Goal: Task Accomplishment & Management: Use online tool/utility

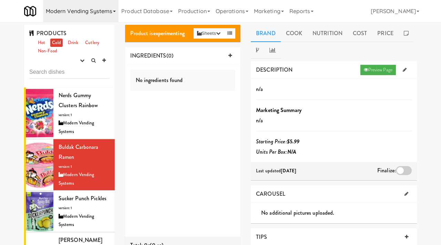
click at [79, 9] on link "Modern Vending Systems" at bounding box center [80, 11] width 75 height 22
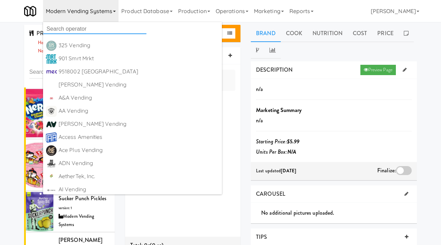
click at [83, 27] on input "text" at bounding box center [94, 29] width 103 height 10
type input "smartvend"
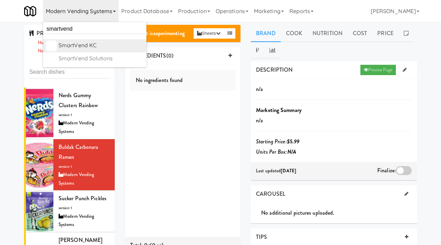
click at [83, 45] on div "SmartVend KC" at bounding box center [101, 45] width 85 height 10
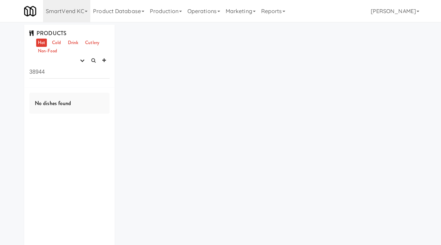
drag, startPoint x: 57, startPoint y: 70, endPoint x: 11, endPoint y: 68, distance: 45.9
click at [11, 68] on div "PRODUCTS Hot Cold Drink Cutlery Non-Food experimenting finalized shipped discon…" at bounding box center [220, 145] width 441 height 240
click at [82, 62] on icon "button" at bounding box center [82, 60] width 4 height 4
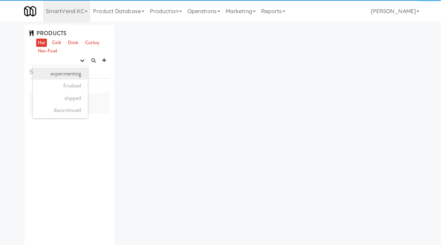
click at [72, 76] on link "experimenting" at bounding box center [60, 74] width 55 height 12
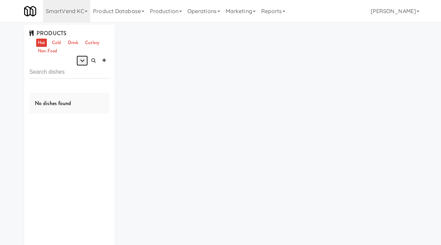
click at [80, 63] on button "button" at bounding box center [81, 60] width 11 height 10
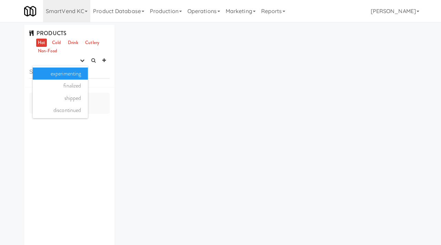
click at [72, 76] on link "experimenting" at bounding box center [60, 74] width 55 height 12
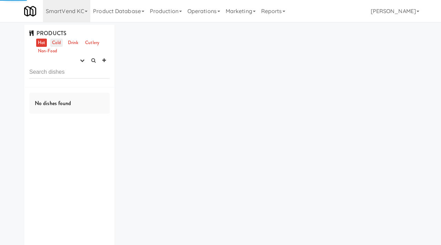
click at [57, 44] on link "Cold" at bounding box center [56, 43] width 12 height 9
click at [72, 41] on link "Drink" at bounding box center [73, 43] width 14 height 9
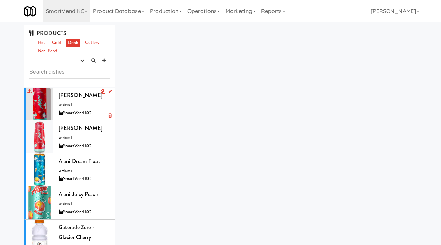
click at [80, 96] on span "Alani Cherry Slush" at bounding box center [81, 95] width 44 height 8
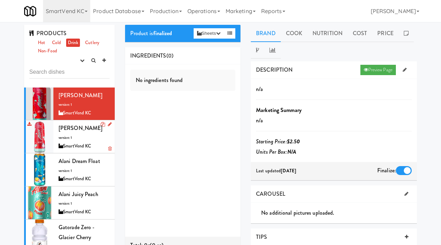
click at [65, 130] on span "Alani Cherry Slush" at bounding box center [81, 128] width 44 height 8
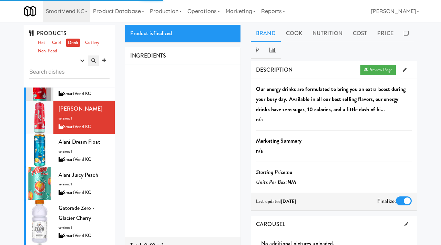
scroll to position [20, 0]
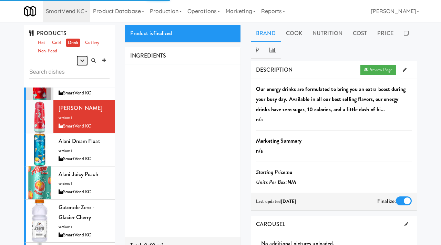
click at [82, 59] on icon "button" at bounding box center [82, 60] width 4 height 4
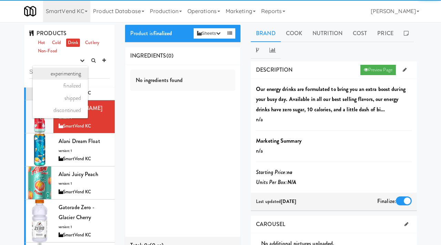
click at [73, 71] on link "experimenting" at bounding box center [60, 74] width 55 height 12
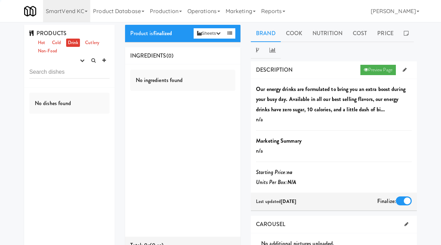
scroll to position [0, 0]
click at [58, 40] on link "Cold" at bounding box center [56, 43] width 12 height 9
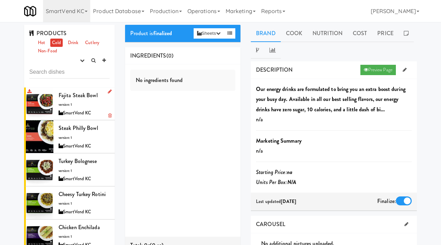
click at [78, 106] on div "Fajita Steak Bowl version: 1 SmartVend KC" at bounding box center [84, 103] width 51 height 27
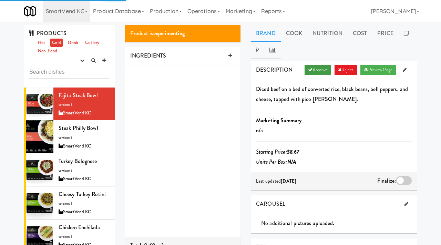
click at [315, 68] on link "Approve" at bounding box center [318, 70] width 27 height 10
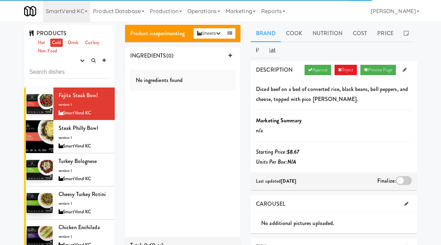
click at [401, 178] on div at bounding box center [404, 180] width 16 height 9
click at [0, 0] on input "checkbox" at bounding box center [0, 0] width 0 height 0
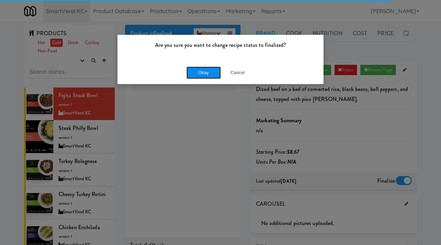
click at [210, 72] on button "Okay" at bounding box center [203, 72] width 34 height 12
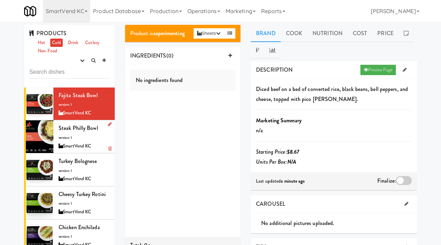
click at [78, 137] on div "Steak Philly Bowl version: 1 SmartVend KC" at bounding box center [84, 136] width 51 height 27
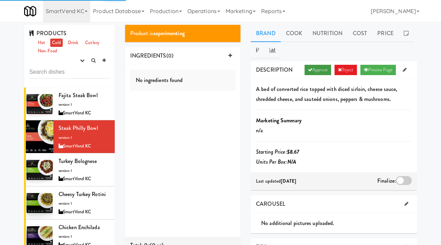
click at [317, 68] on link "Approve" at bounding box center [318, 70] width 27 height 10
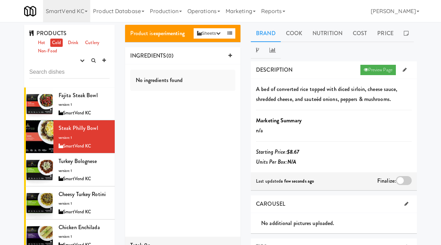
click at [397, 180] on div at bounding box center [404, 180] width 16 height 9
click at [0, 0] on input "checkbox" at bounding box center [0, 0] width 0 height 0
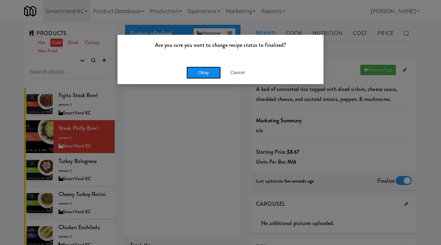
click at [202, 71] on button "Okay" at bounding box center [203, 72] width 34 height 12
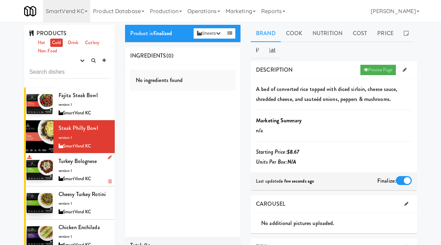
click at [82, 167] on div "Turkey Bolognese version: 1 SmartVend KC" at bounding box center [84, 169] width 51 height 27
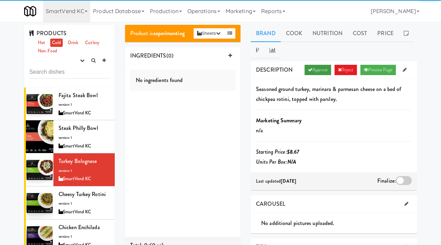
click at [311, 71] on link "Approve" at bounding box center [318, 70] width 27 height 10
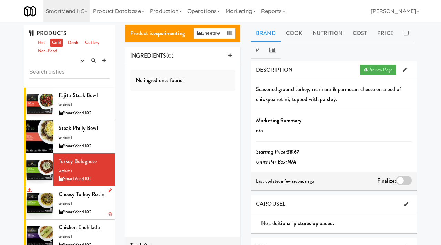
click at [66, 200] on div "Cheesy Turkey Rotini version: 1 SmartVend KC" at bounding box center [84, 202] width 51 height 27
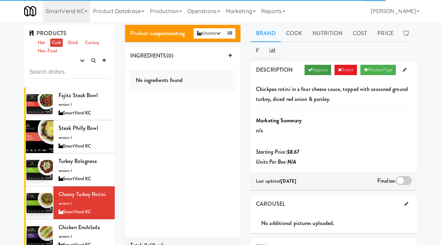
click at [312, 65] on link "Approve" at bounding box center [318, 70] width 27 height 10
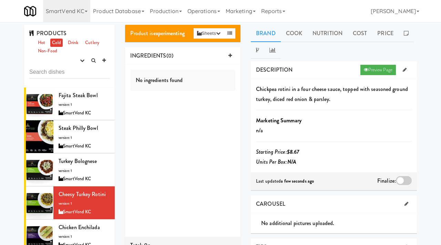
click at [398, 180] on div at bounding box center [404, 180] width 16 height 9
click at [0, 0] on input "checkbox" at bounding box center [0, 0] width 0 height 0
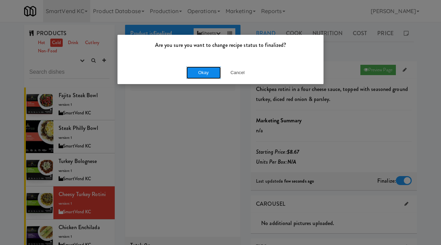
click at [201, 77] on button "Okay" at bounding box center [203, 72] width 34 height 12
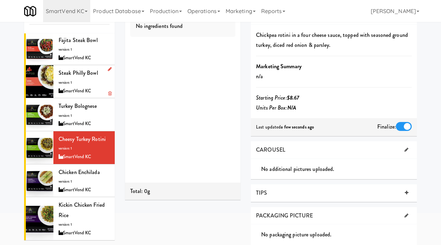
scroll to position [54, 0]
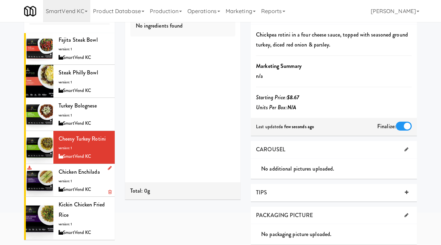
click at [75, 172] on span "Chicken Enchilada" at bounding box center [79, 172] width 41 height 8
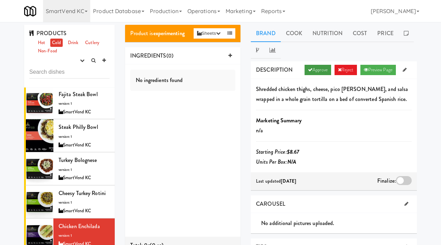
click at [309, 68] on link "Approve" at bounding box center [318, 70] width 27 height 10
click at [402, 181] on div at bounding box center [404, 180] width 16 height 9
click at [0, 0] on input "checkbox" at bounding box center [0, 0] width 0 height 0
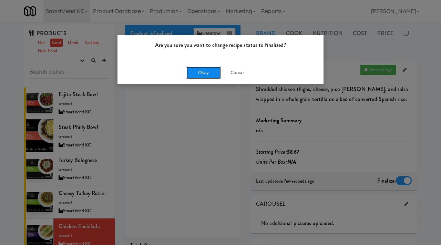
click at [200, 70] on button "Okay" at bounding box center [203, 72] width 34 height 12
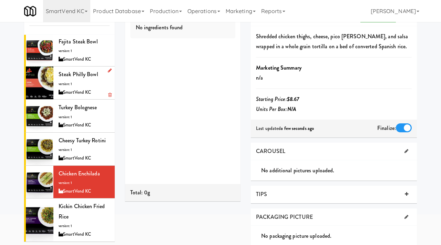
scroll to position [53, 0]
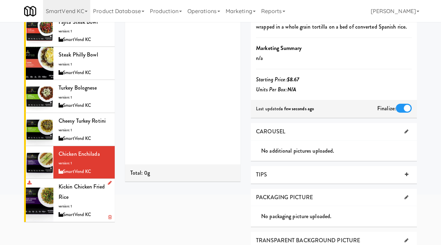
click at [91, 203] on div "Kickin Chicken Fried Rice version: 1 SmartVend KC" at bounding box center [84, 200] width 51 height 37
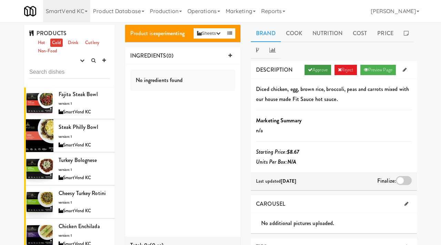
click at [316, 69] on link "Approve" at bounding box center [318, 70] width 27 height 10
click at [404, 177] on div at bounding box center [404, 180] width 16 height 9
click at [0, 0] on input "checkbox" at bounding box center [0, 0] width 0 height 0
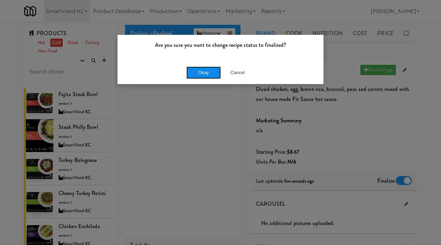
click at [202, 71] on button "Okay" at bounding box center [203, 72] width 34 height 12
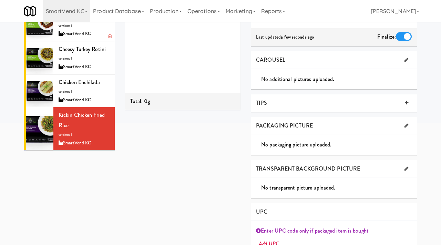
scroll to position [145, 0]
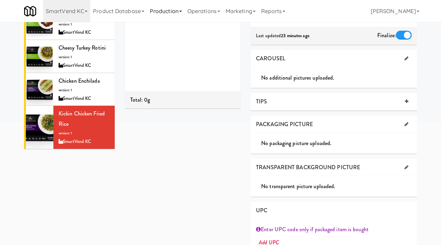
click at [168, 9] on link "Production" at bounding box center [166, 11] width 38 height 22
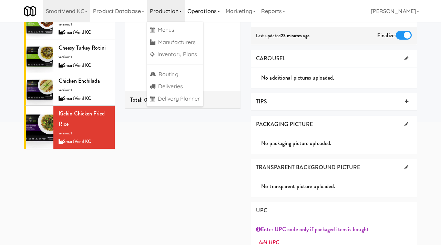
click at [207, 10] on link "Operations" at bounding box center [204, 11] width 38 height 22
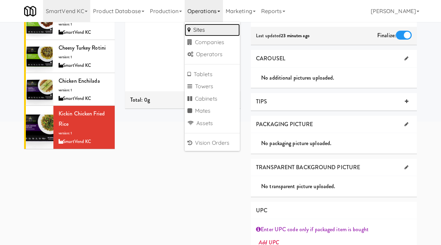
click at [206, 31] on link "Sites" at bounding box center [212, 30] width 55 height 12
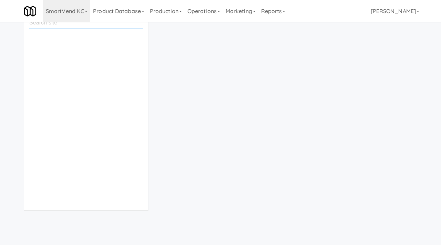
scroll to position [22, 0]
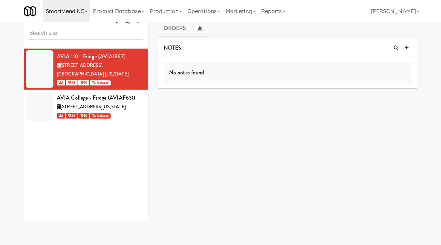
click at [74, 12] on link "SmartVend KC" at bounding box center [66, 11] width 47 height 22
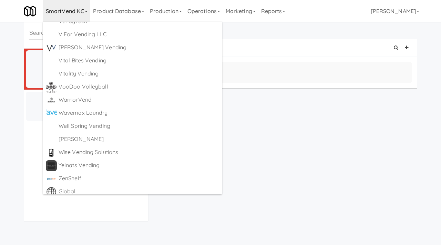
scroll to position [3970, 0]
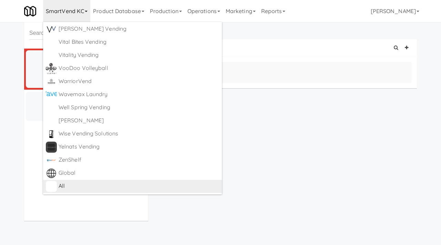
click at [64, 186] on div "All" at bounding box center [139, 186] width 161 height 10
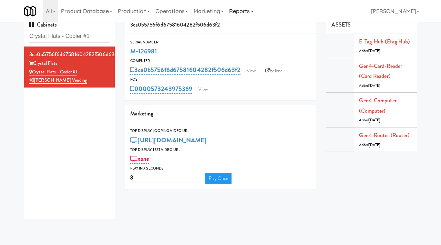
scroll to position [9, 0]
click at [254, 68] on link "View" at bounding box center [251, 71] width 16 height 10
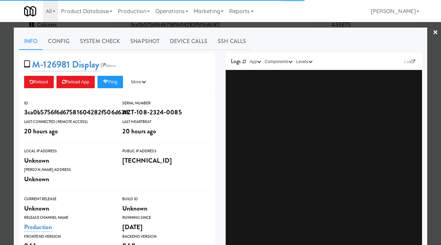
click at [90, 40] on link "System Check" at bounding box center [100, 41] width 50 height 17
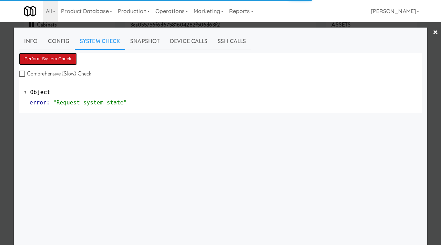
click at [58, 56] on button "Perform System Check" at bounding box center [48, 59] width 58 height 12
click at [58, 59] on button "Perform System Check" at bounding box center [48, 59] width 58 height 12
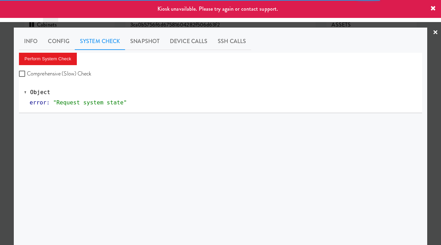
click at [0, 103] on div at bounding box center [220, 122] width 441 height 245
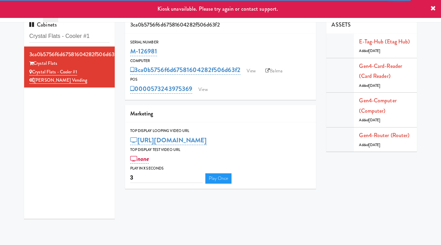
drag, startPoint x: 161, startPoint y: 49, endPoint x: 130, endPoint y: 49, distance: 31.4
click at [130, 49] on div "Serial Number M-126981" at bounding box center [220, 48] width 191 height 19
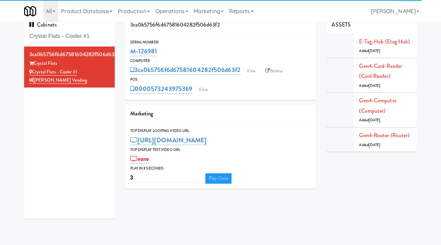
copy link "M-126981"
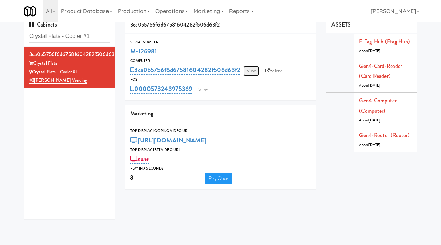
click at [253, 71] on link "View" at bounding box center [251, 71] width 16 height 10
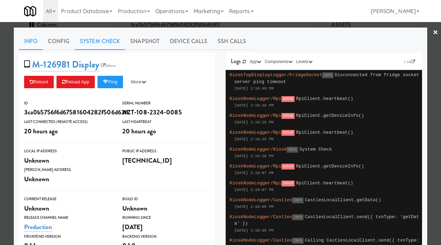
click at [103, 39] on link "System Check" at bounding box center [100, 41] width 50 height 17
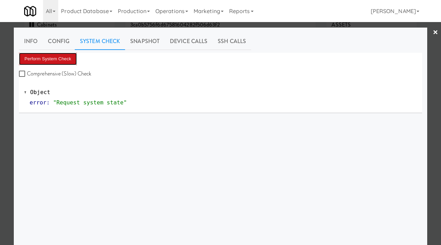
click at [57, 60] on button "Perform System Check" at bounding box center [48, 59] width 58 height 12
click at [0, 74] on div at bounding box center [220, 122] width 441 height 245
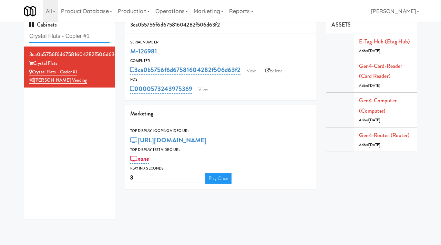
click at [97, 37] on input "Crystal Flats - Cooler #1" at bounding box center [69, 36] width 80 height 13
drag, startPoint x: 98, startPoint y: 37, endPoint x: 2, endPoint y: 31, distance: 96.3
click at [2, 31] on div "Cabinets Crystal Flats - Cooler #1 3ca0b5756f6d67581604282f506d63f2 Crystal Fla…" at bounding box center [220, 120] width 441 height 208
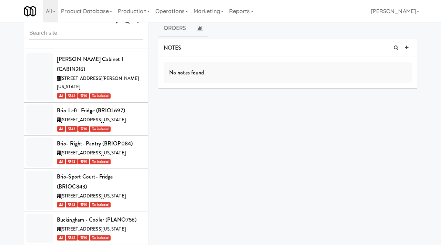
scroll to position [16023, 0]
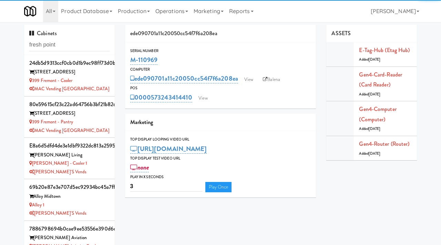
type input "fresh point"
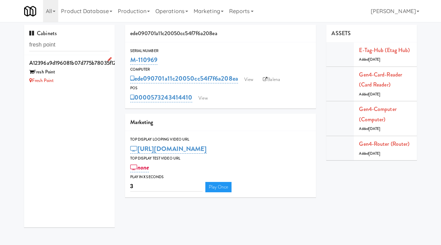
click at [86, 80] on div "Fresh Point" at bounding box center [69, 80] width 80 height 9
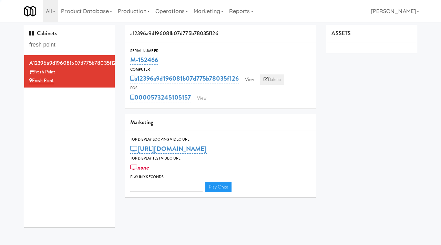
type input "3"
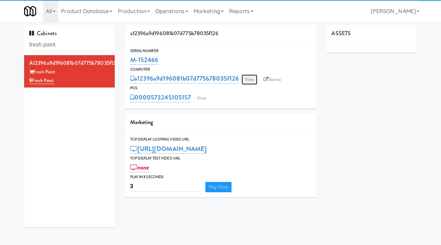
click at [254, 81] on link "View" at bounding box center [250, 79] width 16 height 10
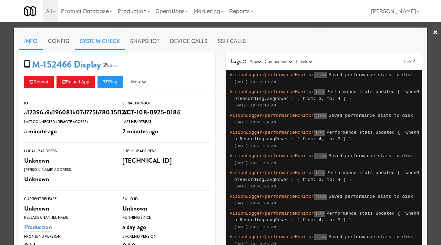
click at [97, 41] on link "System Check" at bounding box center [100, 41] width 50 height 17
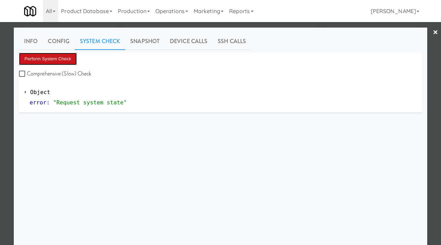
click at [52, 57] on button "Perform System Check" at bounding box center [48, 59] width 58 height 12
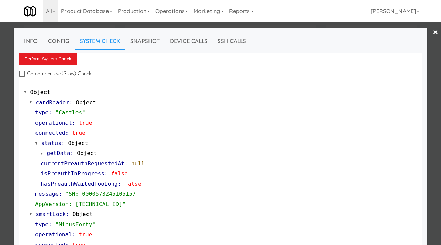
click at [0, 142] on div at bounding box center [220, 122] width 441 height 245
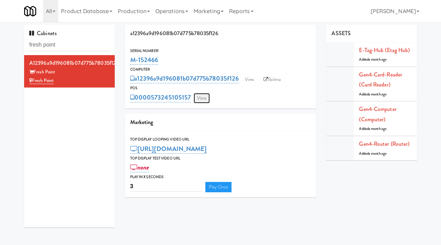
click at [203, 96] on link "View" at bounding box center [202, 98] width 16 height 10
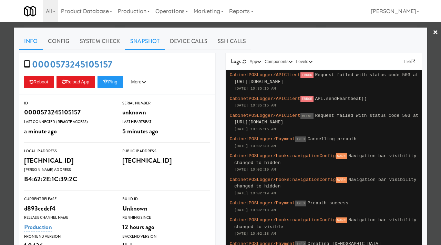
click at [141, 41] on link "Snapshot" at bounding box center [145, 41] width 40 height 17
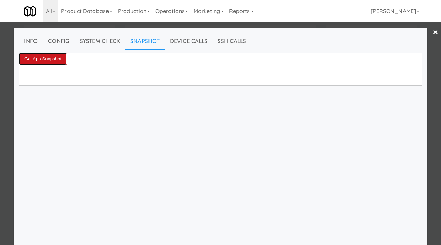
click at [37, 59] on button "Get App Snapshot" at bounding box center [43, 59] width 48 height 12
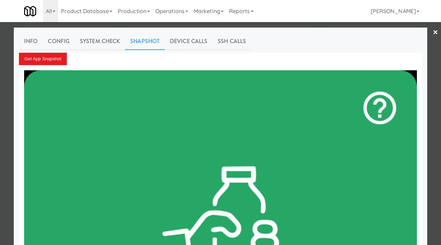
click at [0, 89] on div at bounding box center [220, 122] width 441 height 245
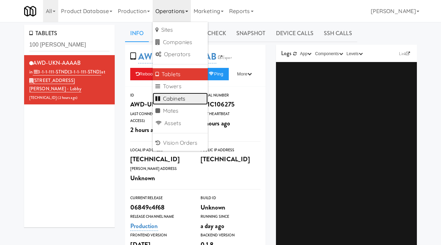
click at [165, 98] on link "Cabinets" at bounding box center [180, 99] width 55 height 12
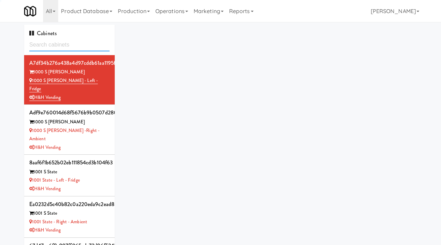
click at [82, 44] on input "text" at bounding box center [69, 45] width 80 height 13
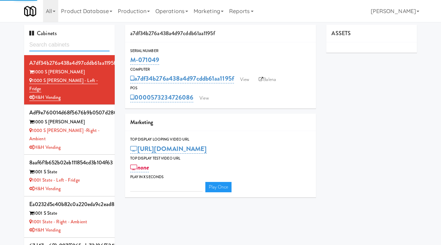
type input "3"
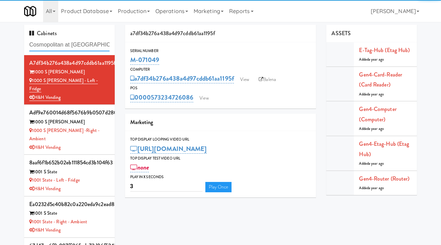
scroll to position [0, 31]
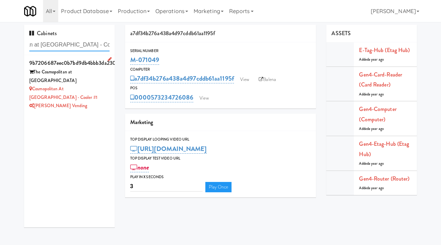
type input "Cosmopolitan at [GEOGRAPHIC_DATA] - Cooler #1"
click at [77, 102] on div "[PERSON_NAME] Vending" at bounding box center [69, 106] width 80 height 9
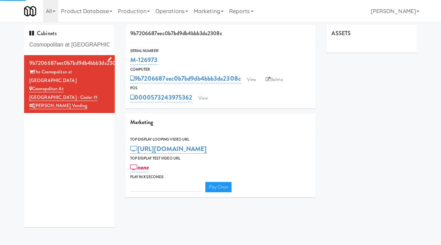
type input "3"
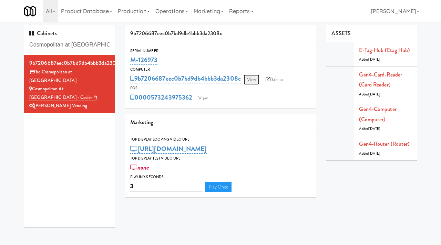
click at [255, 79] on link "View" at bounding box center [252, 79] width 16 height 10
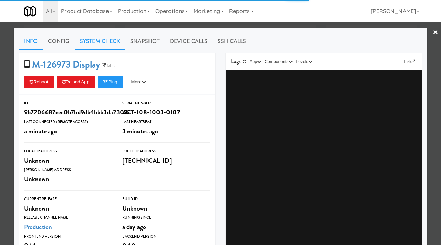
click at [103, 42] on link "System Check" at bounding box center [100, 41] width 50 height 17
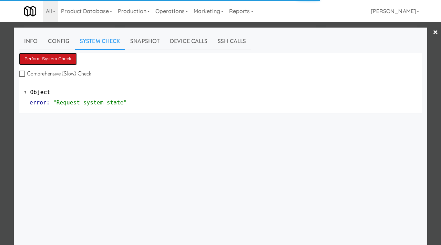
click at [50, 60] on button "Perform System Check" at bounding box center [48, 59] width 58 height 12
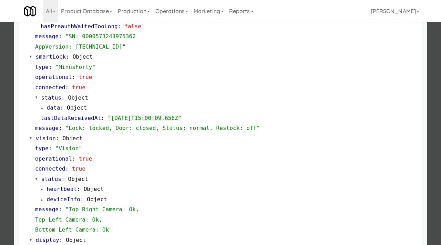
scroll to position [290, 0]
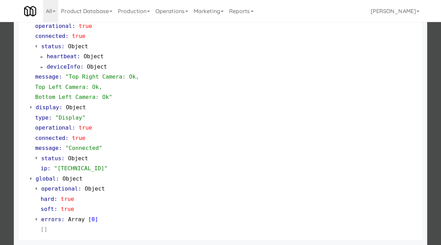
click at [6, 95] on div at bounding box center [220, 122] width 441 height 245
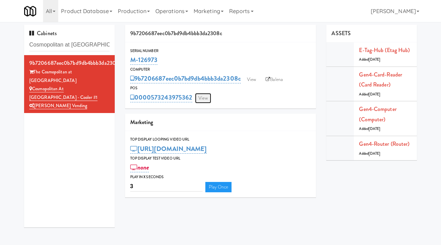
click at [202, 100] on link "View" at bounding box center [203, 98] width 16 height 10
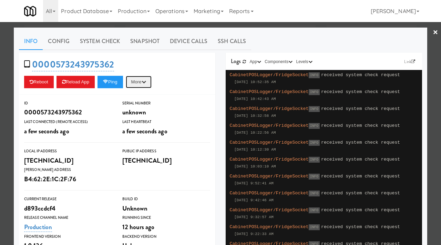
click at [143, 84] on button "More" at bounding box center [139, 82] width 26 height 12
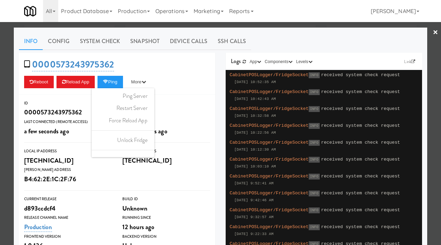
click at [0, 98] on div at bounding box center [220, 122] width 441 height 245
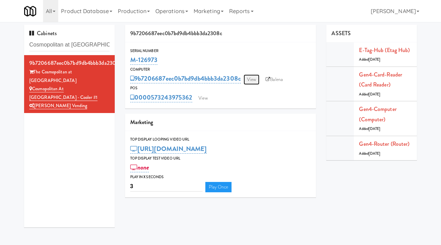
click at [253, 82] on link "View" at bounding box center [252, 79] width 16 height 10
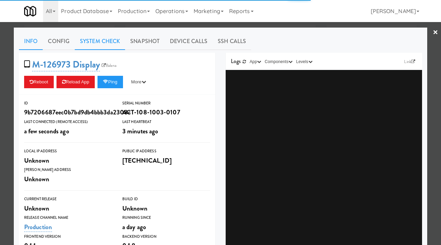
click at [105, 44] on link "System Check" at bounding box center [100, 41] width 50 height 17
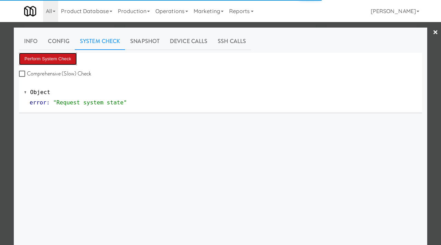
click at [53, 58] on button "Perform System Check" at bounding box center [48, 59] width 58 height 12
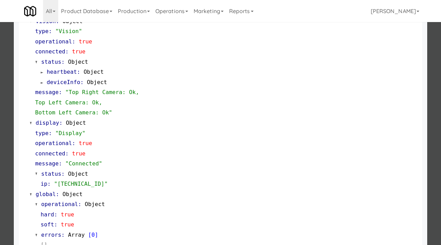
scroll to position [290, 0]
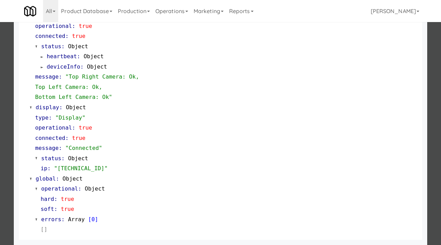
click at [0, 163] on div at bounding box center [220, 122] width 441 height 245
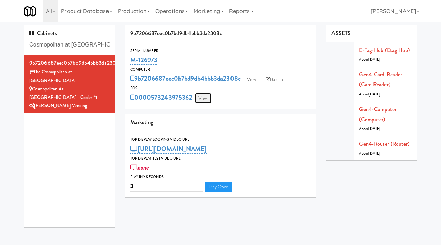
click at [202, 94] on link "View" at bounding box center [203, 98] width 16 height 10
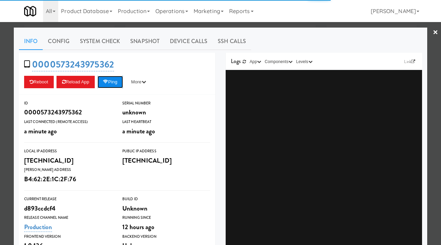
click at [107, 84] on button "Ping" at bounding box center [110, 82] width 25 height 12
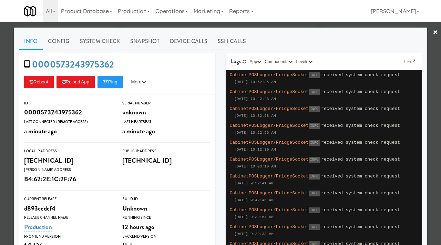
click at [4, 86] on div at bounding box center [220, 122] width 441 height 245
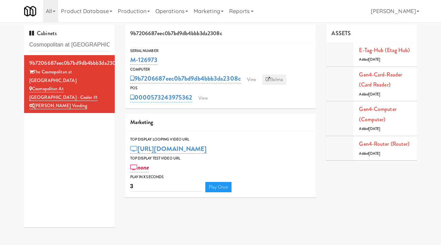
click at [278, 81] on link "Balena" at bounding box center [274, 79] width 24 height 10
click at [255, 81] on link "View" at bounding box center [252, 79] width 16 height 10
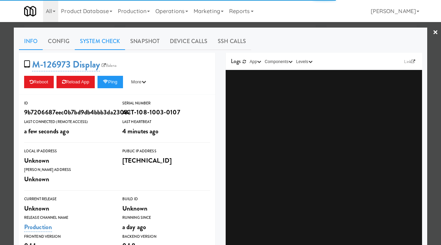
click at [109, 42] on link "System Check" at bounding box center [100, 41] width 50 height 17
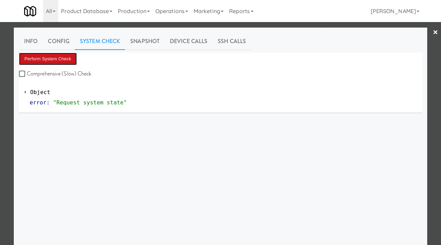
click at [63, 60] on button "Perform System Check" at bounding box center [48, 59] width 58 height 12
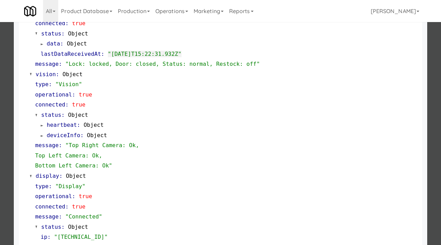
scroll to position [223, 0]
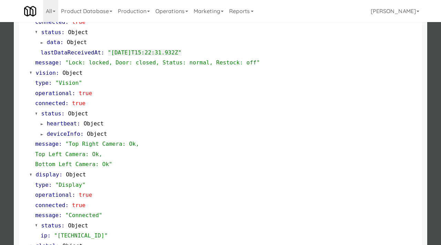
click at [4, 154] on div at bounding box center [220, 122] width 441 height 245
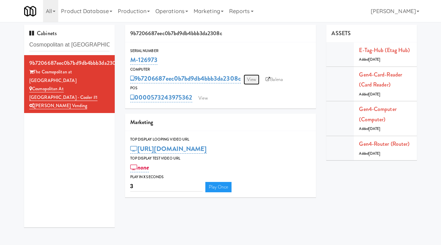
click at [255, 79] on link "View" at bounding box center [252, 79] width 16 height 10
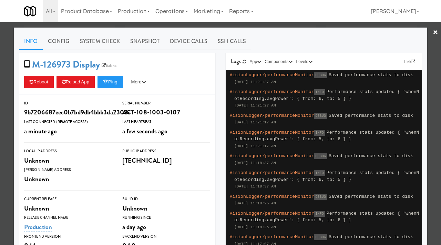
click at [10, 83] on div at bounding box center [220, 122] width 441 height 245
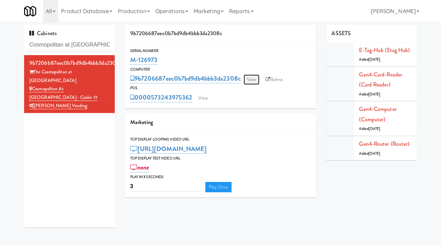
click at [249, 82] on link "View" at bounding box center [252, 79] width 16 height 10
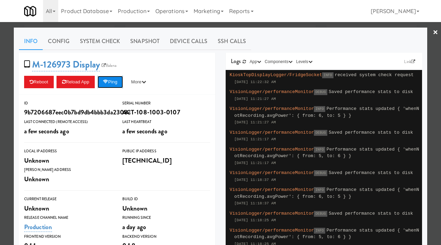
click at [114, 82] on button "Ping" at bounding box center [110, 82] width 25 height 12
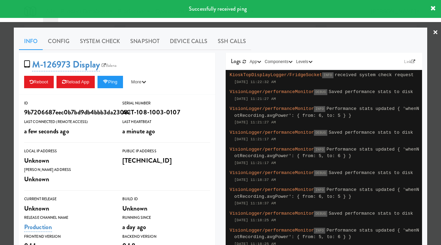
click at [0, 114] on div at bounding box center [220, 122] width 441 height 245
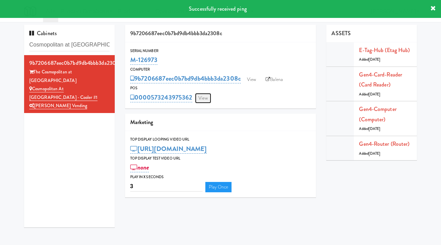
click at [204, 98] on link "View" at bounding box center [203, 98] width 16 height 10
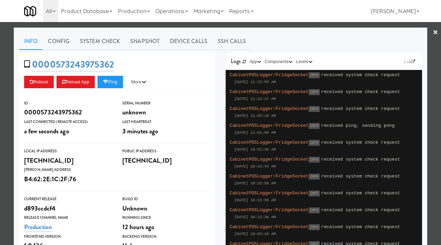
click at [8, 102] on div at bounding box center [220, 122] width 441 height 245
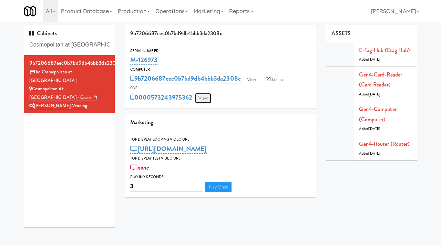
click at [204, 95] on link "View" at bounding box center [203, 98] width 16 height 10
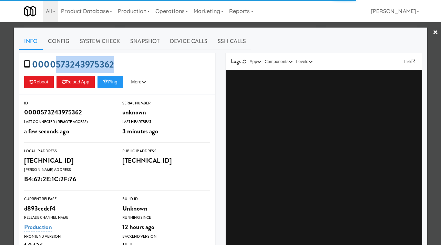
drag, startPoint x: 124, startPoint y: 65, endPoint x: 55, endPoint y: 65, distance: 69.3
click at [55, 65] on div "0000573243975362 Reboot Reload App Ping More Ping Server Restart Server Force R…" at bounding box center [117, 74] width 196 height 42
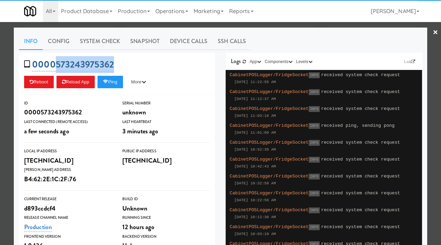
copy link "573243975362"
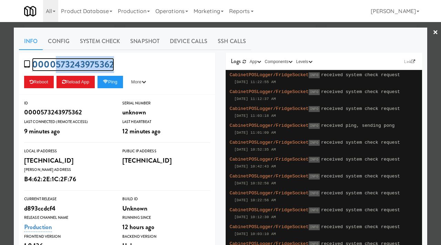
copy link "573243975362"
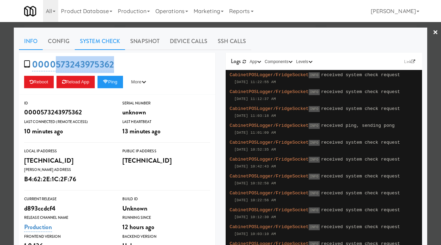
click at [117, 40] on link "System Check" at bounding box center [100, 41] width 50 height 17
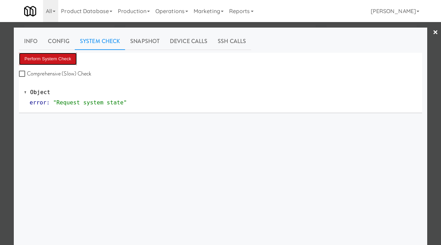
click at [50, 59] on button "Perform System Check" at bounding box center [48, 59] width 58 height 12
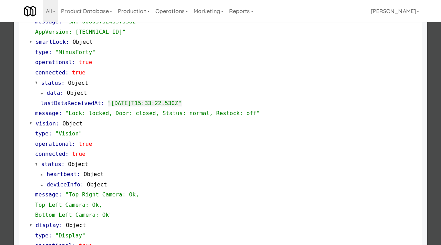
scroll to position [290, 0]
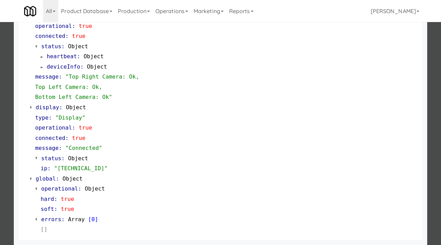
click at [8, 186] on div at bounding box center [220, 122] width 441 height 245
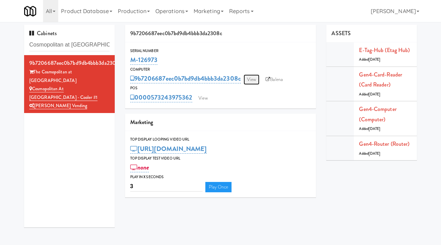
click at [252, 76] on link "View" at bounding box center [252, 79] width 16 height 10
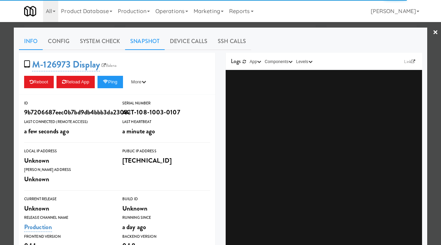
click at [142, 41] on link "Snapshot" at bounding box center [145, 41] width 40 height 17
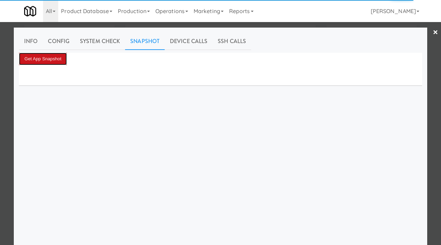
click at [57, 59] on button "Get App Snapshot" at bounding box center [43, 59] width 48 height 12
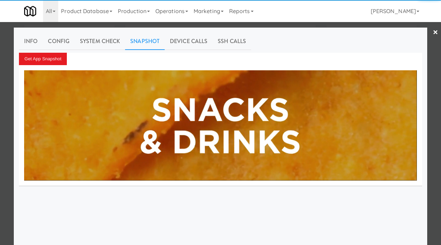
click at [0, 184] on div at bounding box center [220, 122] width 441 height 245
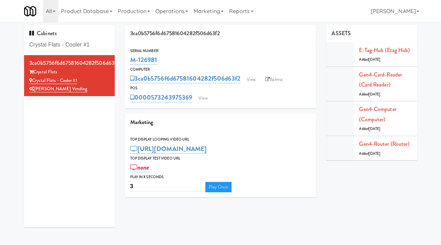
scroll to position [9, 0]
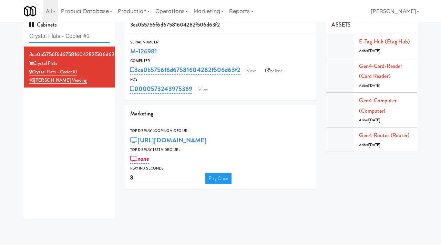
paste input "ornish Brewery- Cooler"
type input "Cornish Brewery- Cooler"
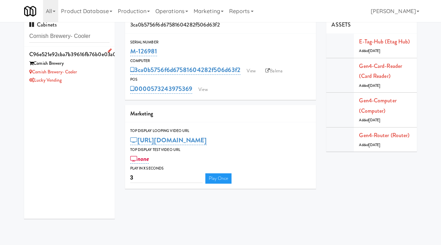
click at [104, 85] on li "c96e521e92cba7b39616fb76b0e03a09 Cornish Brewery Cornish Brewery- Cooler Lucky …" at bounding box center [69, 67] width 91 height 41
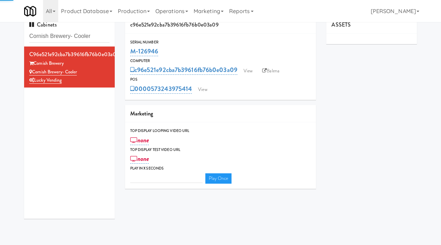
type input "3"
click at [248, 69] on link "View" at bounding box center [248, 71] width 16 height 10
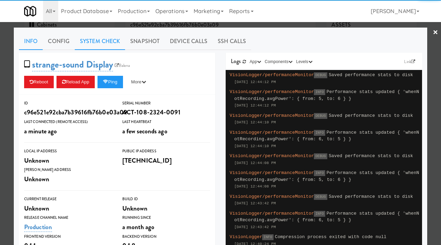
click at [102, 38] on link "System Check" at bounding box center [100, 41] width 50 height 17
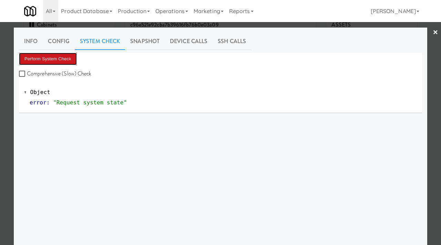
click at [54, 55] on button "Perform System Check" at bounding box center [48, 59] width 58 height 12
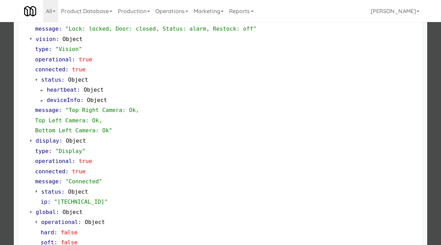
scroll to position [290, 0]
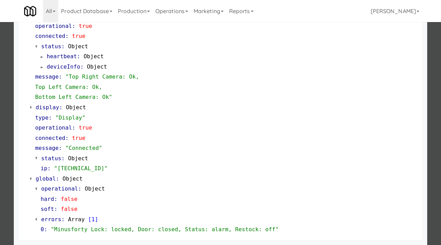
click at [11, 130] on div at bounding box center [220, 122] width 441 height 245
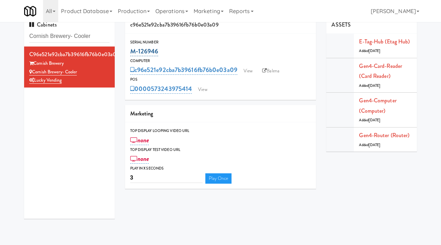
drag, startPoint x: 163, startPoint y: 50, endPoint x: 130, endPoint y: 50, distance: 33.4
click at [130, 50] on div "M-126946" at bounding box center [220, 51] width 181 height 12
copy link "M-126946"
drag, startPoint x: 98, startPoint y: 38, endPoint x: 7, endPoint y: 32, distance: 91.1
click at [7, 32] on div "Cabinets Cornish Brewery- Cooler c96e521e92cba7b39616fb76b0e03a09 Cornish Brewe…" at bounding box center [220, 120] width 441 height 208
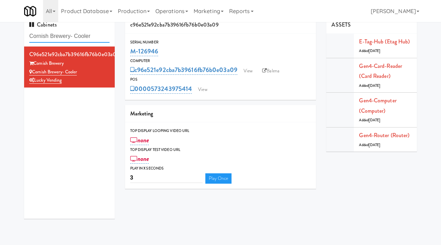
paste input "[PERSON_NAME] Tower Fridge"
type input "[PERSON_NAME] Tower Fridge"
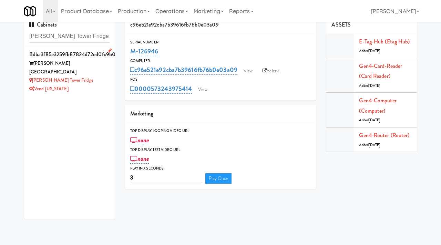
click at [82, 76] on div "[PERSON_NAME] Tower Fridge" at bounding box center [69, 80] width 80 height 9
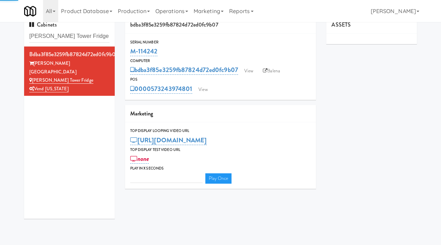
type input "3"
click at [247, 70] on link "View" at bounding box center [249, 71] width 16 height 10
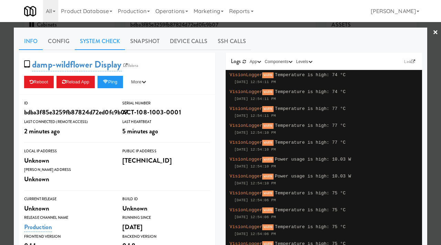
click at [101, 36] on link "System Check" at bounding box center [100, 41] width 50 height 17
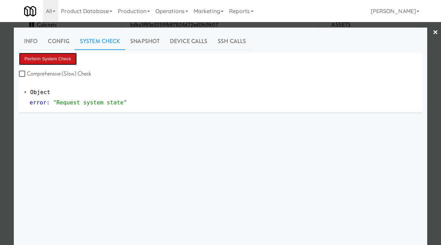
click at [40, 59] on button "Perform System Check" at bounding box center [48, 59] width 58 height 12
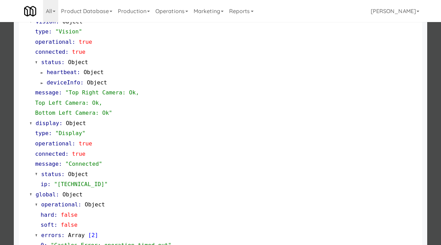
scroll to position [280, 0]
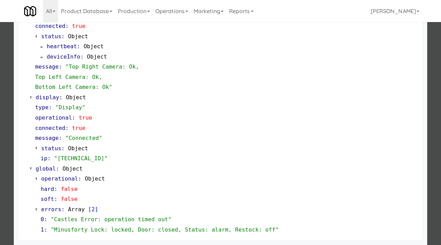
click at [1, 178] on div at bounding box center [220, 122] width 441 height 245
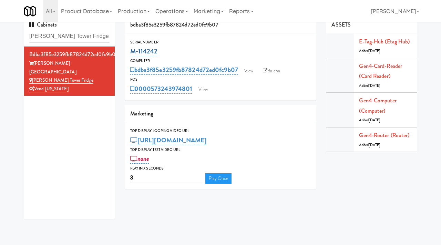
drag, startPoint x: 160, startPoint y: 50, endPoint x: 131, endPoint y: 50, distance: 29.6
click at [131, 50] on div "M-114242" at bounding box center [220, 51] width 181 height 12
copy link "M-114242"
click at [207, 87] on link "View" at bounding box center [203, 89] width 16 height 10
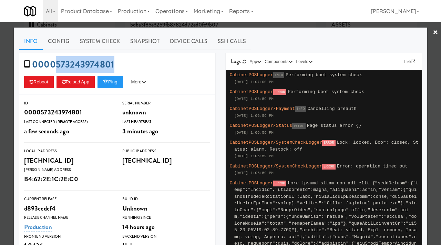
drag, startPoint x: 121, startPoint y: 62, endPoint x: 56, endPoint y: 64, distance: 64.8
click at [56, 64] on div "0000573243974801 Reboot Reload App Ping More Ping Server Restart Server Force R…" at bounding box center [117, 74] width 196 height 42
copy link "[CREDIT_CARD_NUMBER]"
click at [0, 106] on div at bounding box center [220, 122] width 441 height 245
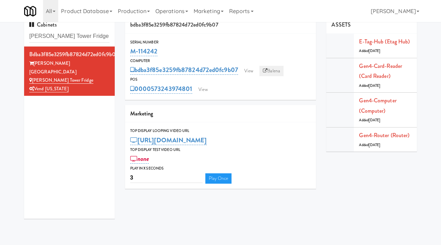
click at [269, 72] on link "Balena" at bounding box center [271, 71] width 24 height 10
click at [245, 72] on link "View" at bounding box center [249, 71] width 16 height 10
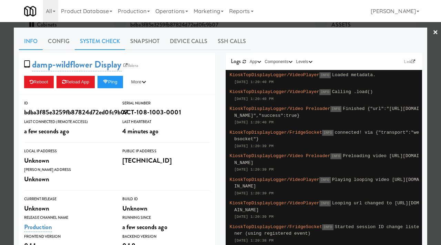
click at [103, 39] on link "System Check" at bounding box center [100, 41] width 50 height 17
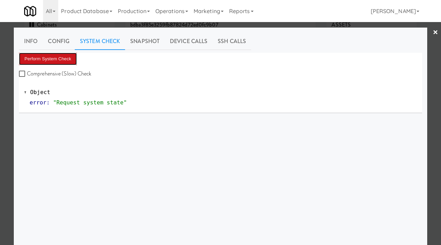
click at [63, 60] on button "Perform System Check" at bounding box center [48, 59] width 58 height 12
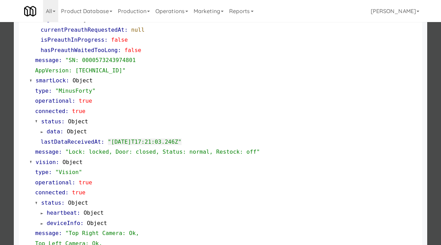
scroll to position [47, 0]
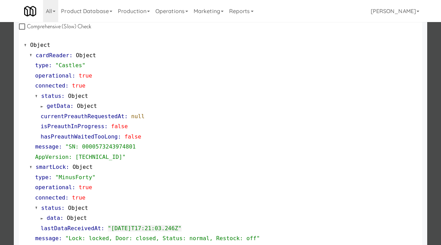
click at [0, 81] on div at bounding box center [220, 122] width 441 height 245
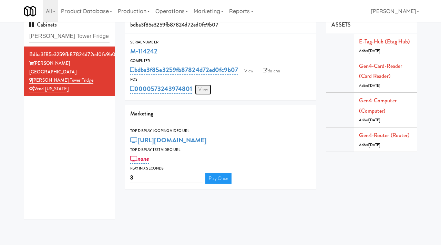
click at [203, 89] on link "View" at bounding box center [203, 89] width 16 height 10
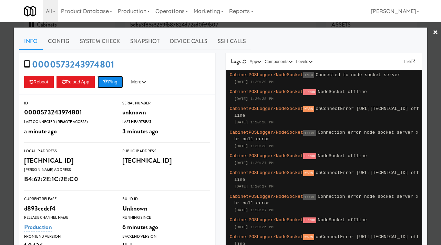
click at [104, 81] on button "Ping" at bounding box center [110, 82] width 25 height 12
click at [0, 74] on div at bounding box center [220, 122] width 441 height 245
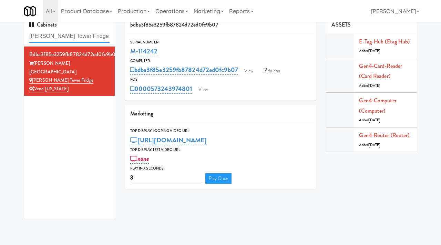
click at [83, 34] on input "[PERSON_NAME] Tower Fridge" at bounding box center [69, 36] width 80 height 13
paste input "[PERSON_NAME] - Cooler - Left:"
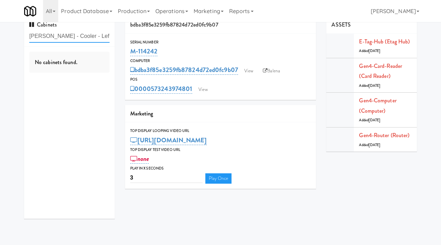
type input "[PERSON_NAME] - Cooler - Left"
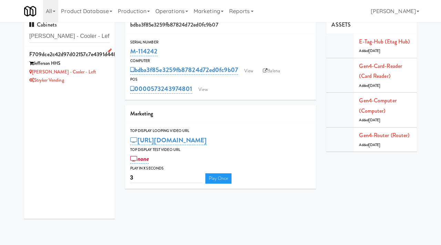
click at [90, 78] on div "Stryker Vending" at bounding box center [69, 80] width 80 height 9
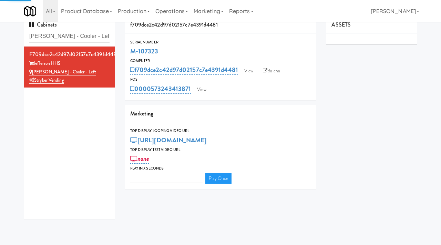
type input "3"
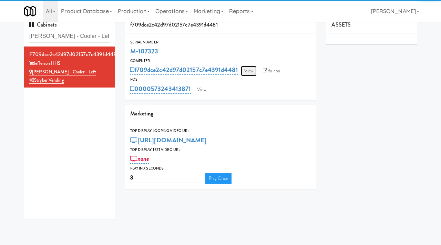
click at [249, 75] on link "View" at bounding box center [249, 71] width 16 height 10
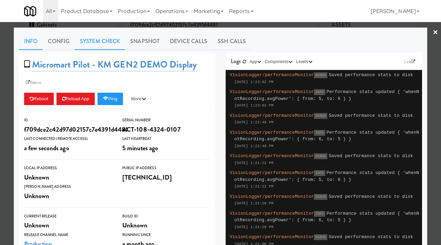
click at [106, 37] on link "System Check" at bounding box center [100, 41] width 50 height 17
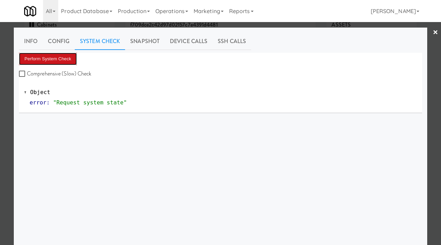
click at [61, 59] on button "Perform System Check" at bounding box center [48, 59] width 58 height 12
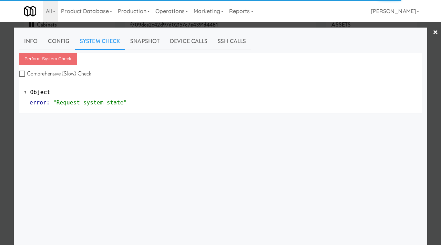
click at [0, 131] on div at bounding box center [220, 122] width 441 height 245
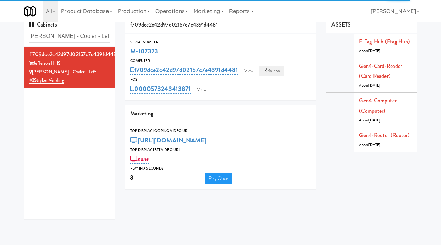
click at [280, 73] on link "Balena" at bounding box center [271, 71] width 24 height 10
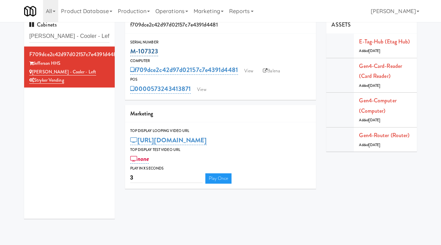
drag, startPoint x: 164, startPoint y: 51, endPoint x: 130, endPoint y: 49, distance: 34.5
click at [130, 49] on div "M-107323" at bounding box center [220, 51] width 181 height 12
copy link "M-107323"
click at [252, 70] on link "View" at bounding box center [249, 71] width 16 height 10
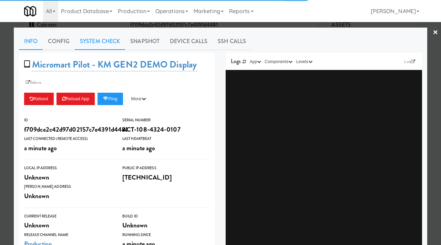
click at [101, 41] on link "System Check" at bounding box center [100, 41] width 50 height 17
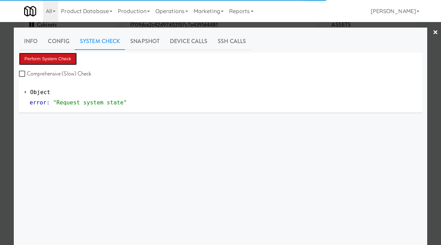
click at [66, 59] on button "Perform System Check" at bounding box center [48, 59] width 58 height 12
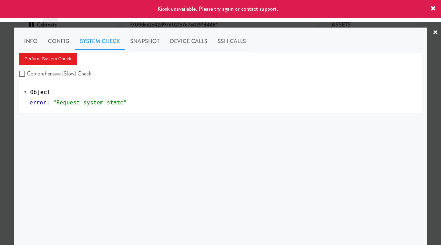
click at [2, 66] on div at bounding box center [220, 122] width 441 height 245
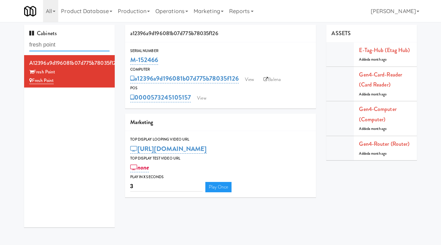
drag, startPoint x: 63, startPoint y: 45, endPoint x: 18, endPoint y: 48, distance: 44.9
click at [18, 48] on div "Cabinets fresh point a12396a9d196081b07d775b78035f126 Fresh Point Fresh Point a…" at bounding box center [220, 129] width 441 height 208
paste input "Ame - Cooler"
type input "Ame - Cooler"
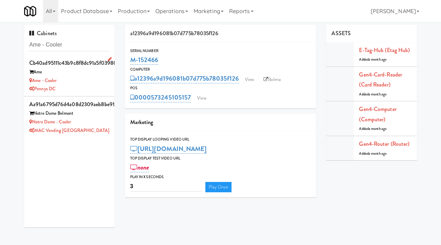
click at [95, 88] on div "Pennys DC" at bounding box center [69, 89] width 80 height 9
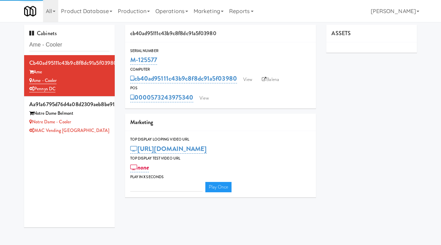
type input "3"
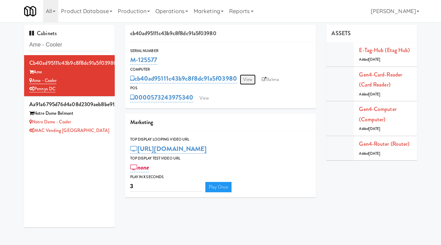
click at [249, 80] on link "View" at bounding box center [248, 79] width 16 height 10
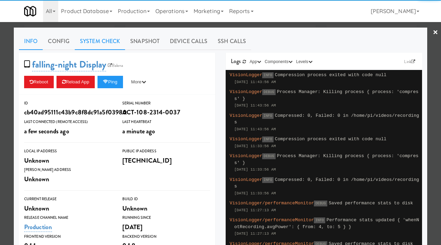
click at [98, 43] on link "System Check" at bounding box center [100, 41] width 50 height 17
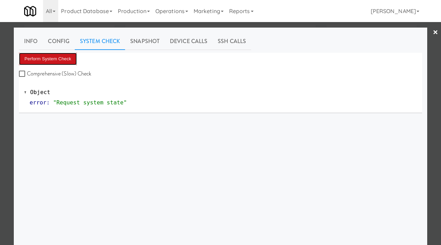
click at [63, 55] on button "Perform System Check" at bounding box center [48, 59] width 58 height 12
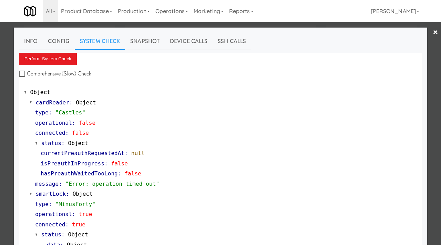
click at [0, 166] on div at bounding box center [220, 122] width 441 height 245
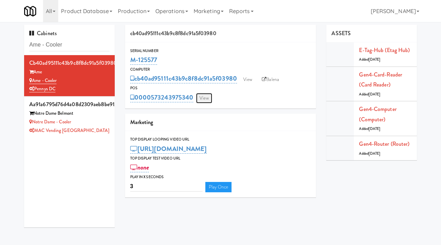
click at [204, 99] on link "View" at bounding box center [204, 98] width 16 height 10
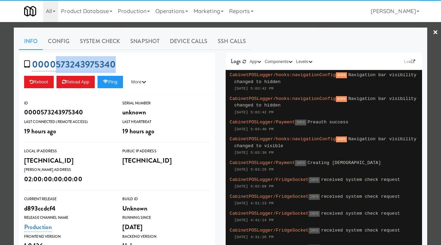
drag, startPoint x: 119, startPoint y: 66, endPoint x: 55, endPoint y: 66, distance: 64.4
click at [55, 66] on div "0000573243975340 Reboot Reload App Ping More Ping Server Restart Server Force R…" at bounding box center [117, 74] width 196 height 42
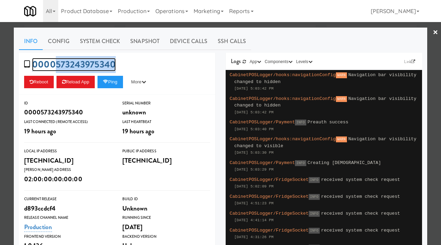
copy link "573243975340"
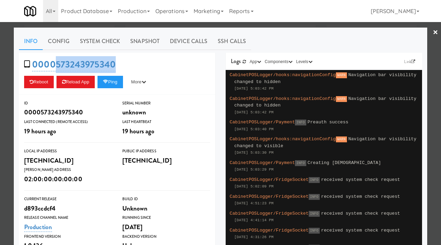
click at [0, 84] on div at bounding box center [220, 122] width 441 height 245
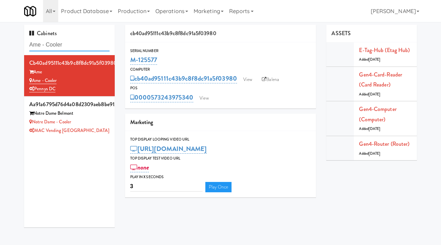
drag, startPoint x: 66, startPoint y: 43, endPoint x: 24, endPoint y: 41, distance: 42.1
click at [24, 41] on div "Cabinets Ame - Cooler" at bounding box center [69, 40] width 91 height 30
paste input "Rowe - Combo"
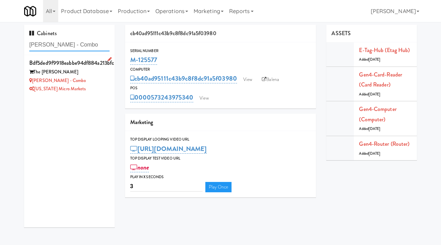
type input "Rowe - Combo"
click at [94, 79] on div "Rowe - Combo" at bounding box center [69, 80] width 80 height 9
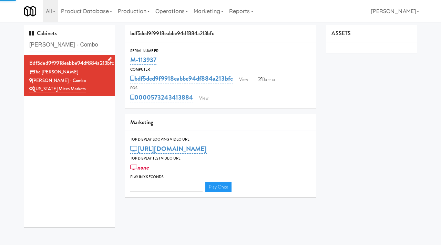
type input "3"
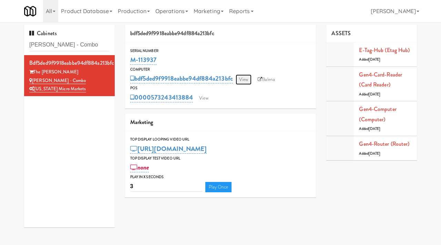
click at [249, 78] on link "View" at bounding box center [244, 79] width 16 height 10
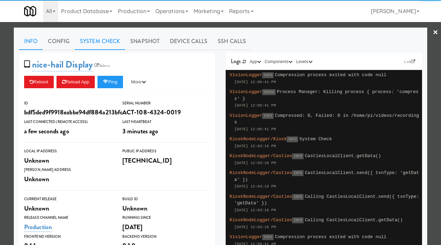
click at [103, 44] on link "System Check" at bounding box center [100, 41] width 50 height 17
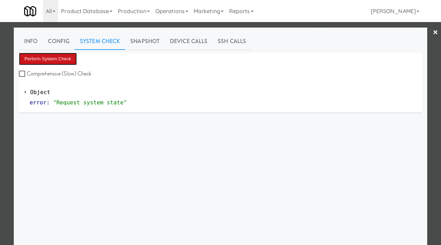
click at [67, 56] on button "Perform System Check" at bounding box center [48, 59] width 58 height 12
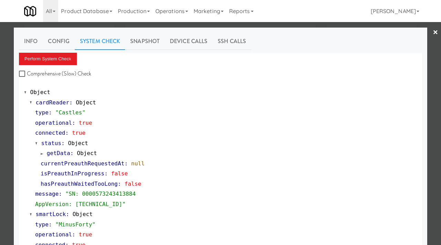
click at [0, 100] on div at bounding box center [220, 122] width 441 height 245
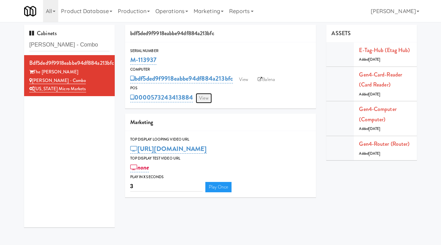
click at [203, 97] on link "View" at bounding box center [204, 98] width 16 height 10
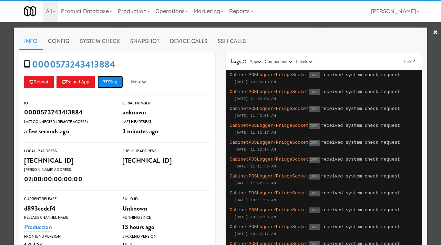
click at [108, 82] on icon at bounding box center [105, 82] width 5 height 4
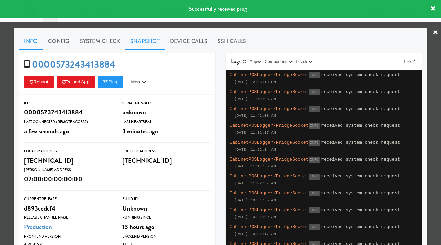
click at [144, 41] on link "Snapshot" at bounding box center [145, 41] width 40 height 17
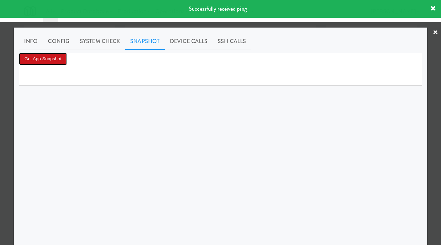
click at [50, 58] on button "Get App Snapshot" at bounding box center [43, 59] width 48 height 12
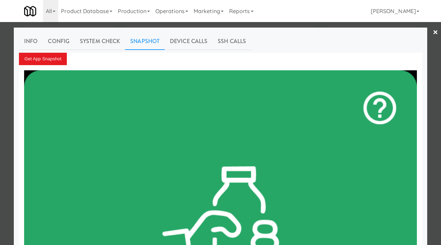
click at [0, 115] on div at bounding box center [220, 122] width 441 height 245
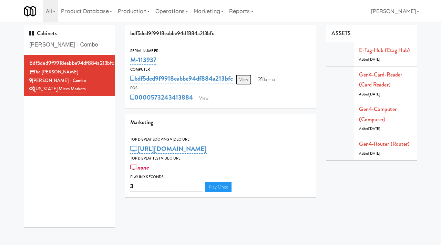
click at [243, 82] on link "View" at bounding box center [244, 79] width 16 height 10
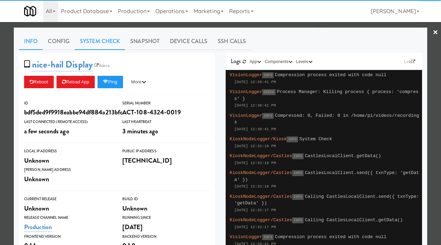
click at [111, 40] on link "System Check" at bounding box center [100, 41] width 50 height 17
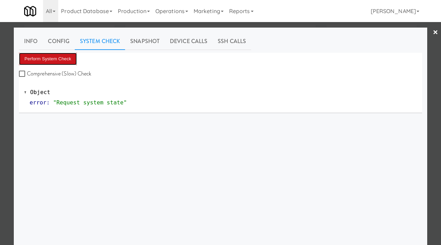
click at [65, 58] on button "Perform System Check" at bounding box center [48, 59] width 58 height 12
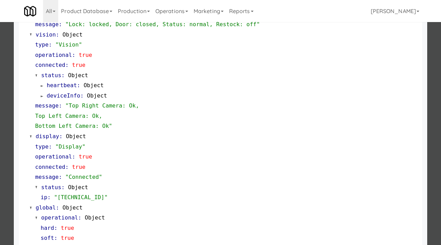
scroll to position [290, 0]
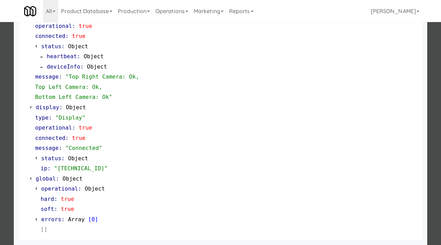
click at [0, 118] on div at bounding box center [220, 122] width 441 height 245
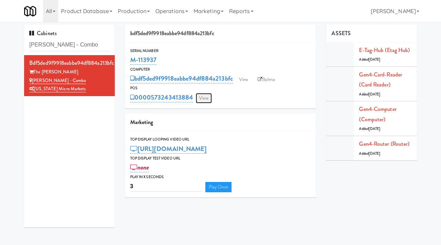
click at [201, 100] on link "View" at bounding box center [204, 98] width 16 height 10
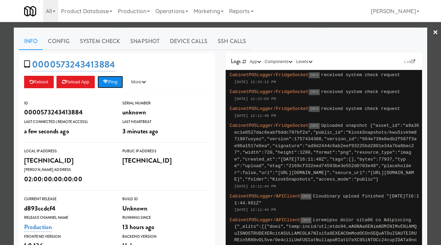
click at [116, 85] on button "Ping" at bounding box center [110, 82] width 25 height 12
click at [153, 44] on link "Snapshot" at bounding box center [145, 41] width 40 height 17
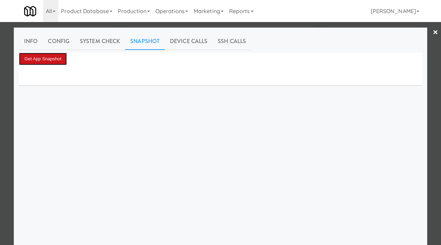
click at [55, 57] on button "Get App Snapshot" at bounding box center [43, 59] width 48 height 12
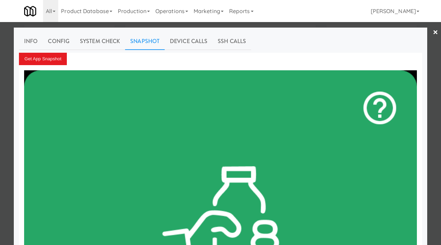
click at [0, 94] on div at bounding box center [220, 122] width 441 height 245
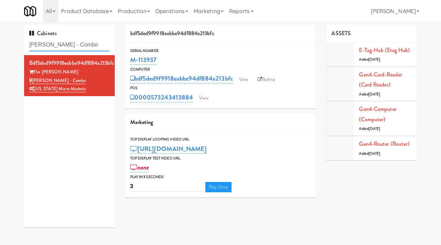
click at [74, 48] on input "Rowe - Combo" at bounding box center [69, 45] width 80 height 13
type input "poplar"
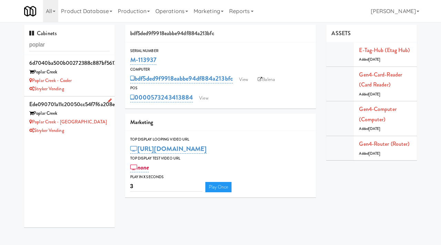
click at [103, 129] on div "Stryker Vending" at bounding box center [69, 130] width 80 height 9
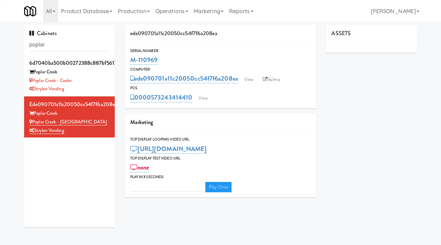
type input "3"
click at [254, 79] on link "View" at bounding box center [249, 79] width 16 height 10
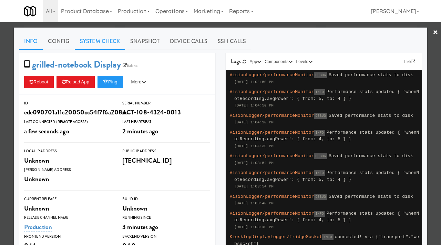
click at [111, 45] on link "System Check" at bounding box center [100, 41] width 50 height 17
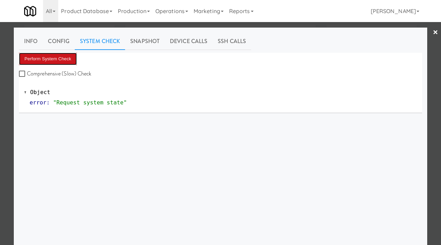
click at [64, 59] on button "Perform System Check" at bounding box center [48, 59] width 58 height 12
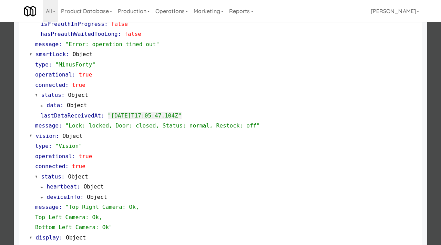
scroll to position [140, 0]
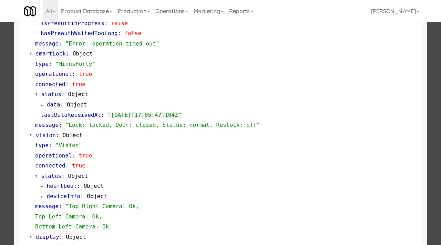
click at [4, 160] on div at bounding box center [220, 122] width 441 height 245
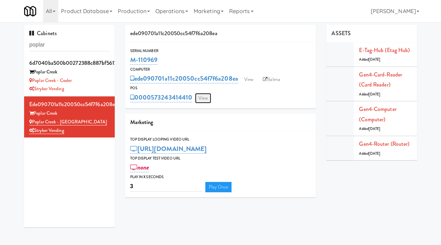
click at [201, 95] on link "View" at bounding box center [203, 98] width 16 height 10
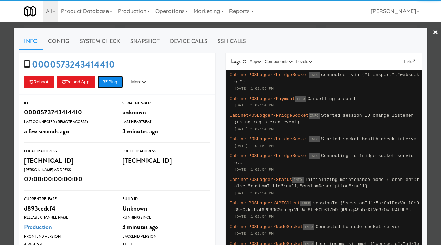
click at [123, 84] on button "Ping" at bounding box center [110, 82] width 25 height 12
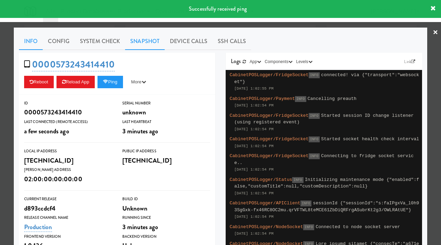
click at [137, 44] on link "Snapshot" at bounding box center [145, 41] width 40 height 17
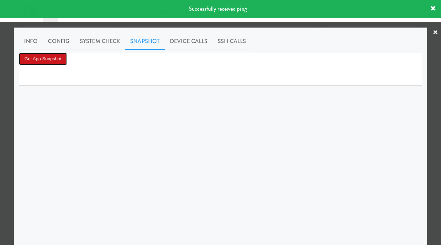
click at [67, 61] on button "Get App Snapshot" at bounding box center [43, 59] width 48 height 12
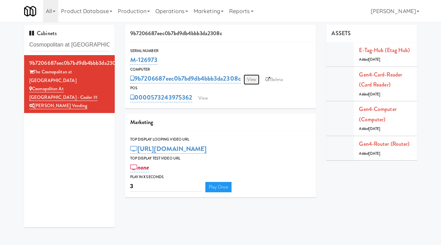
click at [258, 78] on link "View" at bounding box center [252, 79] width 16 height 10
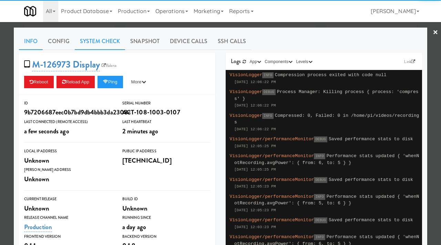
click at [83, 44] on link "System Check" at bounding box center [100, 41] width 50 height 17
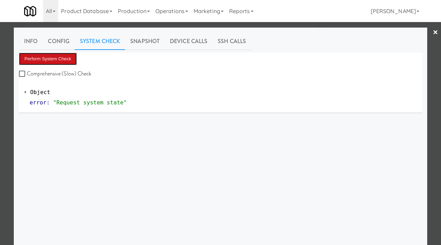
click at [55, 62] on button "Perform System Check" at bounding box center [48, 59] width 58 height 12
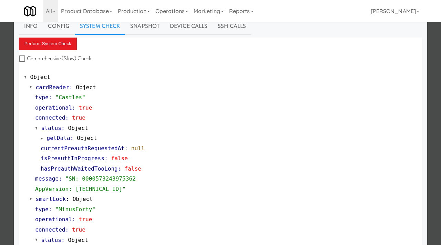
scroll to position [290, 0]
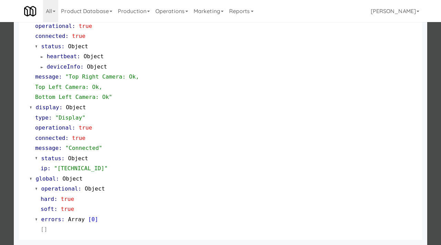
click at [10, 108] on div at bounding box center [220, 122] width 441 height 245
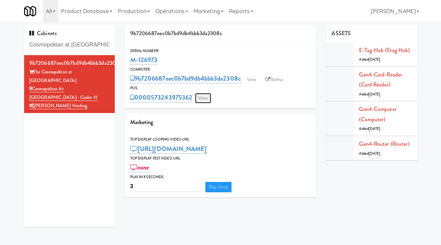
click at [206, 99] on link "View" at bounding box center [203, 98] width 16 height 10
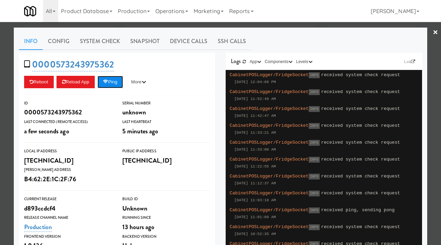
click at [108, 84] on icon at bounding box center [105, 82] width 5 height 4
click at [0, 93] on div at bounding box center [220, 122] width 441 height 245
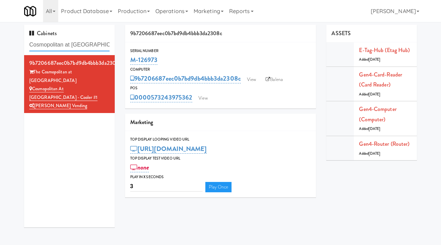
click at [91, 43] on input "Cosmopolitan at Lorton Station - Cooler #1" at bounding box center [69, 45] width 80 height 13
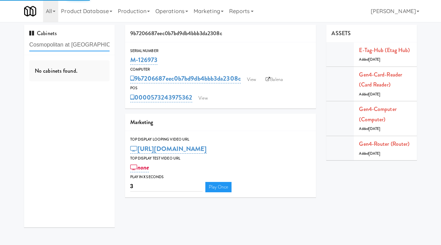
paste input "1001 State - Right - Ambient"
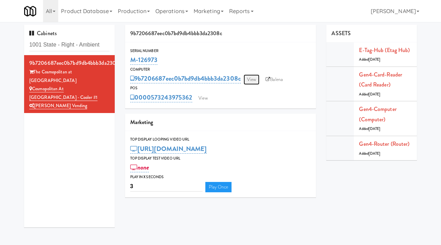
click at [257, 75] on link "View" at bounding box center [252, 79] width 16 height 10
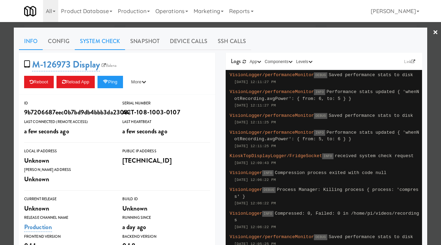
click at [105, 41] on link "System Check" at bounding box center [100, 41] width 50 height 17
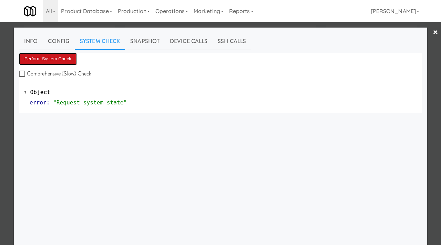
click at [65, 60] on button "Perform System Check" at bounding box center [48, 59] width 58 height 12
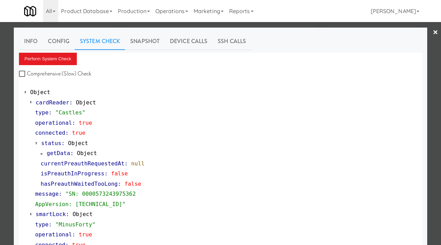
click at [0, 119] on div at bounding box center [220, 122] width 441 height 245
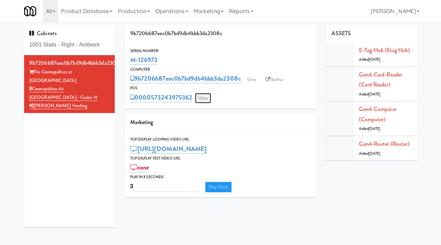
click at [207, 97] on link "View" at bounding box center [203, 98] width 16 height 10
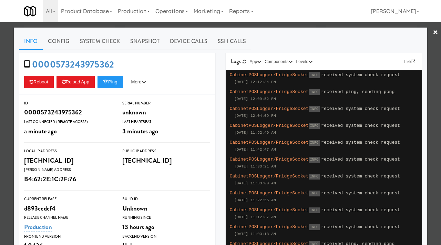
click at [110, 88] on div "0000573243975362 Reboot Reload App Ping More Ping Server Restart Server Force R…" at bounding box center [117, 74] width 196 height 42
click at [113, 80] on button "Ping" at bounding box center [110, 82] width 25 height 12
click at [3, 79] on div at bounding box center [220, 122] width 441 height 245
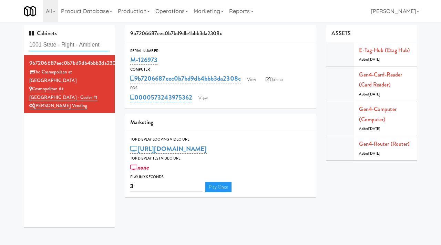
click at [91, 44] on input "1001 State - Right - Ambient" at bounding box center [69, 45] width 80 height 13
paste input "K14 - Cooler"
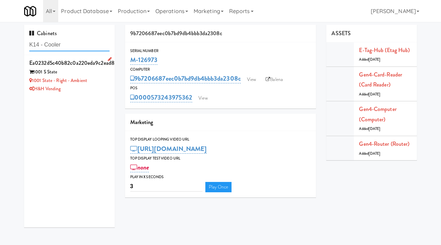
type input "K14 - Cooler"
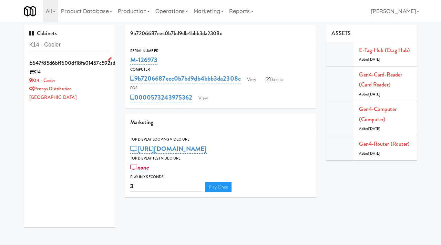
click at [104, 85] on div "Pennys Distribution [GEOGRAPHIC_DATA]" at bounding box center [69, 93] width 80 height 17
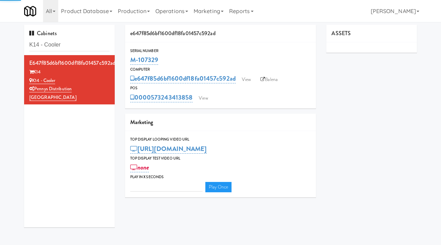
type input "3"
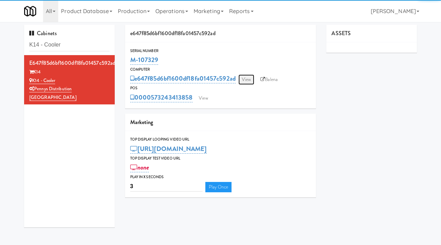
click at [247, 80] on link "View" at bounding box center [246, 79] width 16 height 10
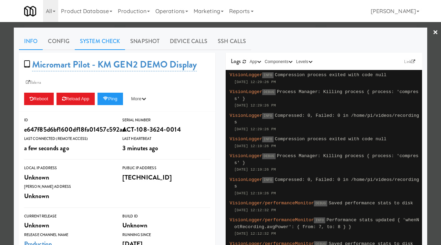
click at [115, 40] on link "System Check" at bounding box center [100, 41] width 50 height 17
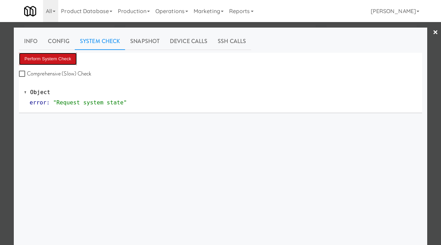
click at [51, 59] on button "Perform System Check" at bounding box center [48, 59] width 58 height 12
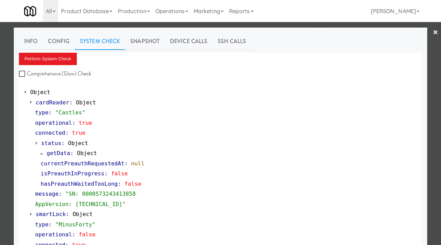
click at [0, 123] on div at bounding box center [220, 122] width 441 height 245
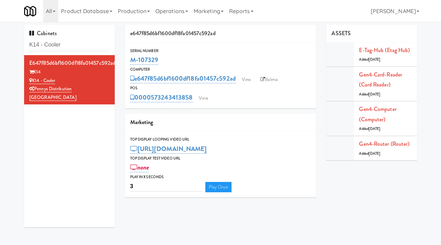
drag, startPoint x: 161, startPoint y: 62, endPoint x: 128, endPoint y: 61, distance: 32.4
click at [128, 61] on div "Serial Number M-107329" at bounding box center [220, 57] width 191 height 19
copy link "M-107329"
click at [251, 77] on link "View" at bounding box center [246, 79] width 16 height 10
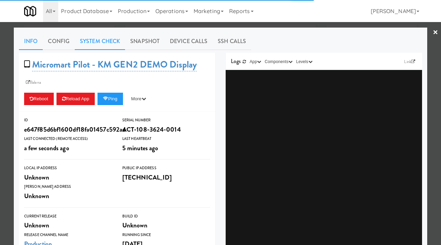
click at [102, 38] on link "System Check" at bounding box center [100, 41] width 50 height 17
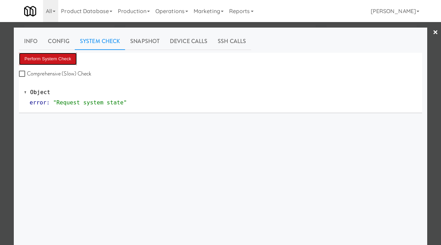
click at [50, 55] on button "Perform System Check" at bounding box center [48, 59] width 58 height 12
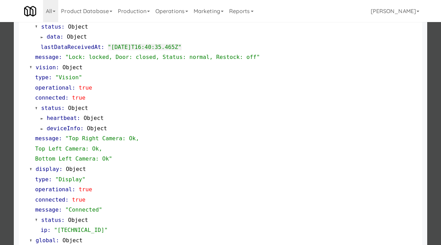
scroll to position [290, 0]
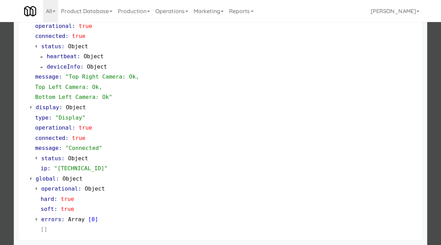
click at [0, 144] on div at bounding box center [220, 122] width 441 height 245
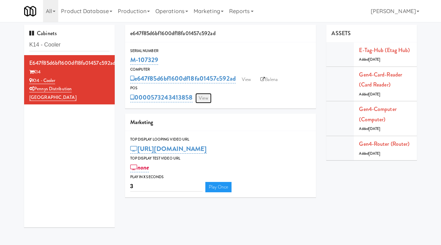
click at [200, 99] on link "View" at bounding box center [203, 98] width 16 height 10
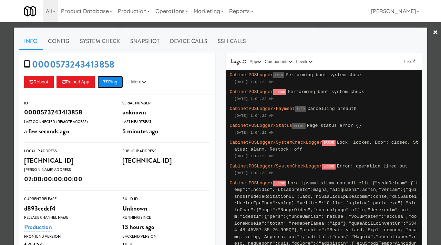
click at [108, 81] on icon at bounding box center [105, 82] width 5 height 4
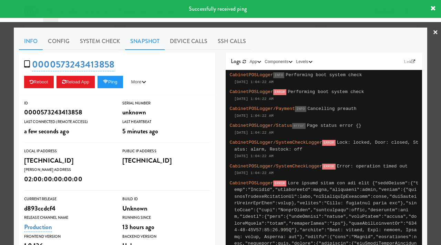
click at [148, 42] on link "Snapshot" at bounding box center [145, 41] width 40 height 17
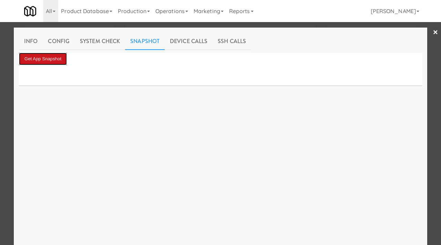
click at [57, 60] on button "Get App Snapshot" at bounding box center [43, 59] width 48 height 12
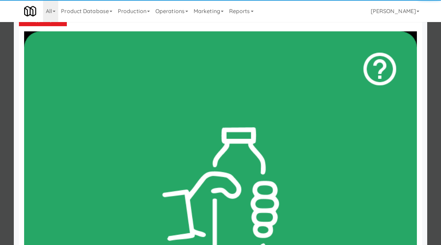
scroll to position [39, 0]
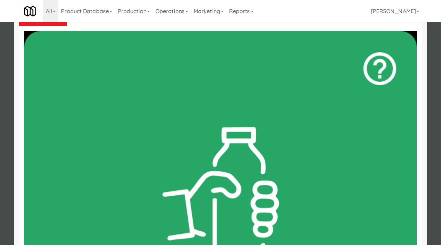
click at [0, 126] on div at bounding box center [220, 122] width 441 height 245
